Goal: Transaction & Acquisition: Purchase product/service

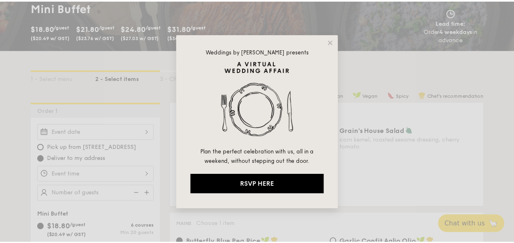
scroll to position [164, 0]
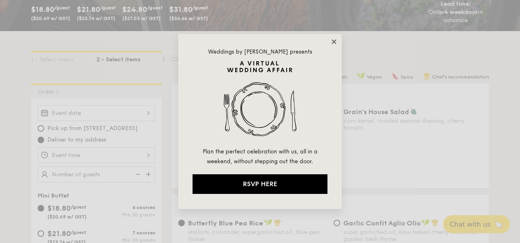
click at [331, 42] on icon at bounding box center [333, 41] width 7 height 7
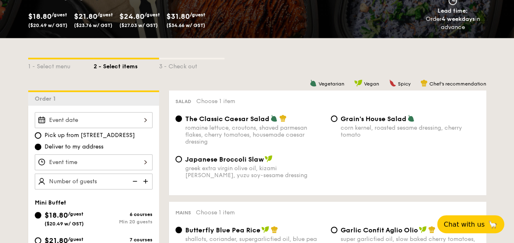
scroll to position [0, 0]
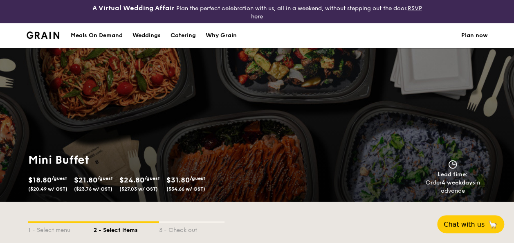
click at [104, 36] on div "Meals On Demand" at bounding box center [97, 35] width 52 height 25
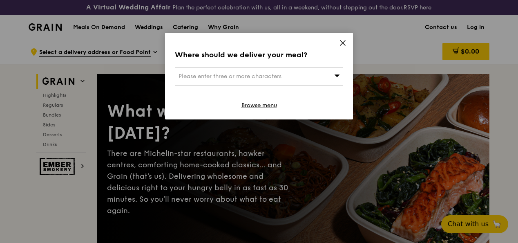
click at [344, 43] on icon at bounding box center [342, 42] width 7 height 7
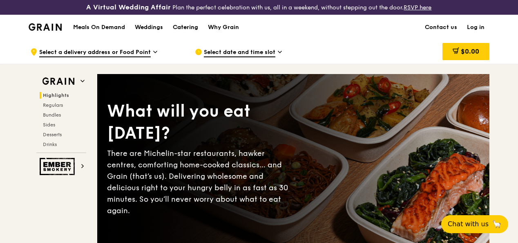
click at [196, 33] on div "Catering" at bounding box center [185, 27] width 25 height 25
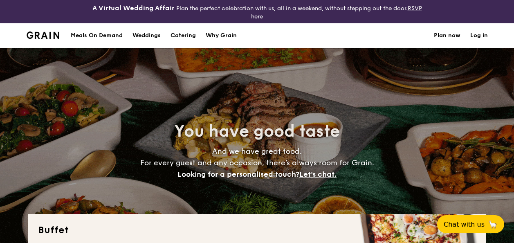
select select
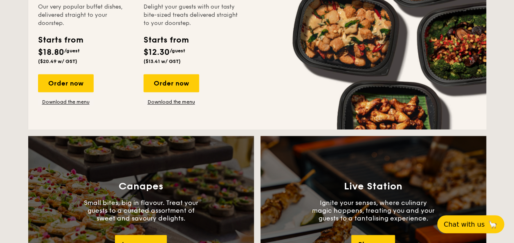
scroll to position [613, 0]
